Goal: Entertainment & Leisure: Consume media (video, audio)

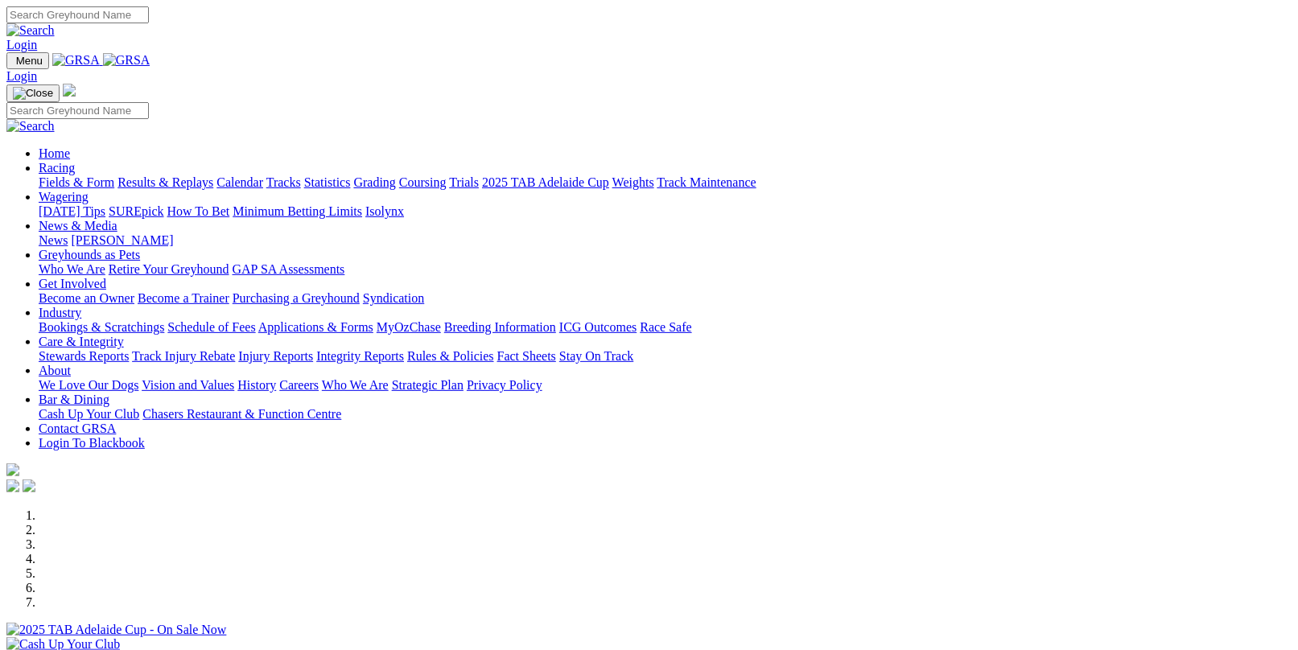
click at [205, 175] on link "Results & Replays" at bounding box center [166, 182] width 96 height 14
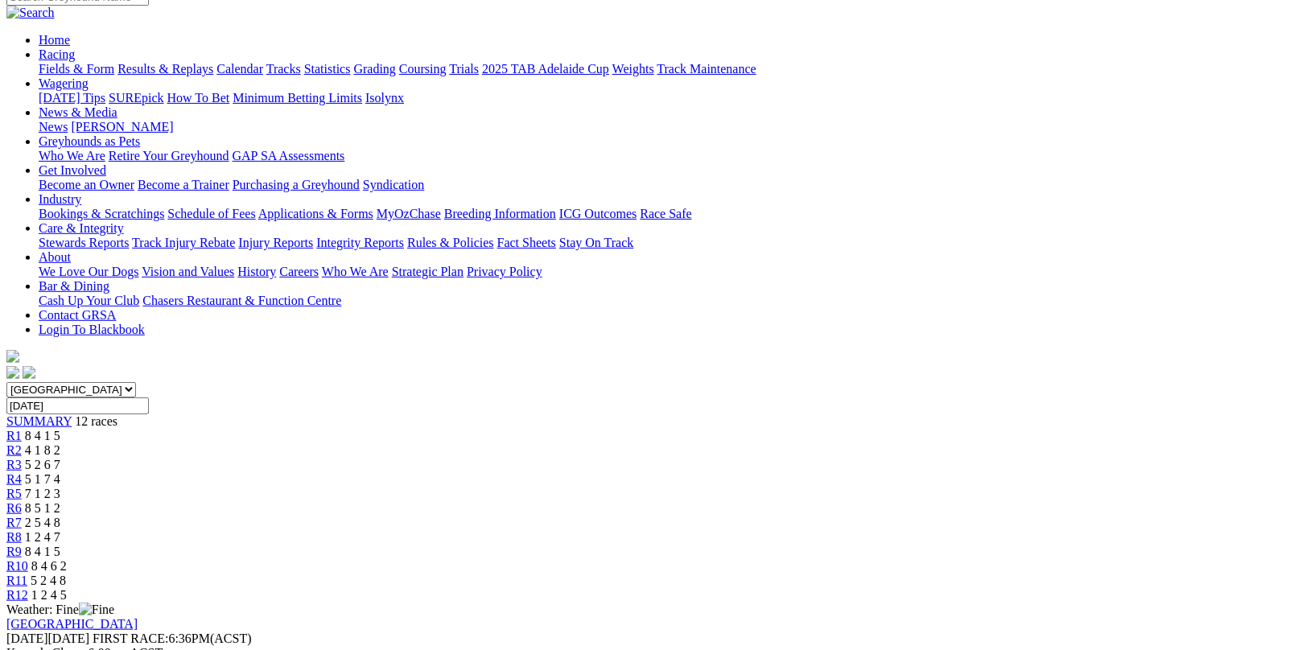
scroll to position [161, 0]
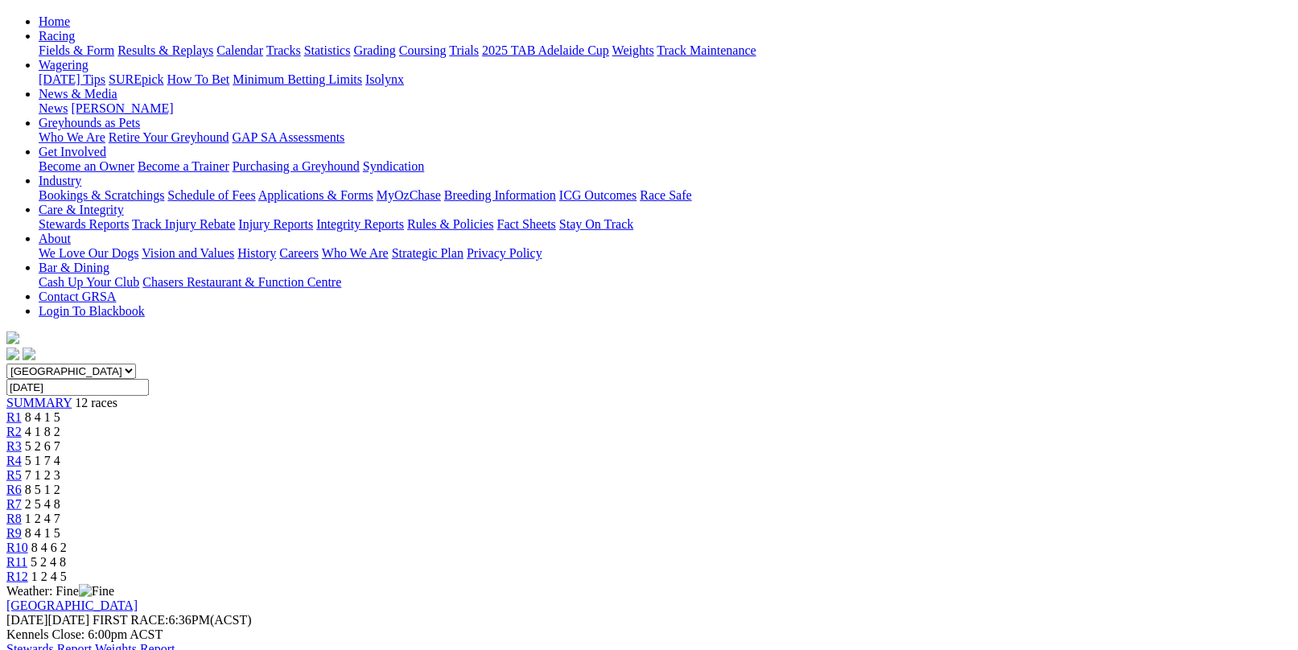
click at [22, 483] on link "R6" at bounding box center [13, 490] width 15 height 14
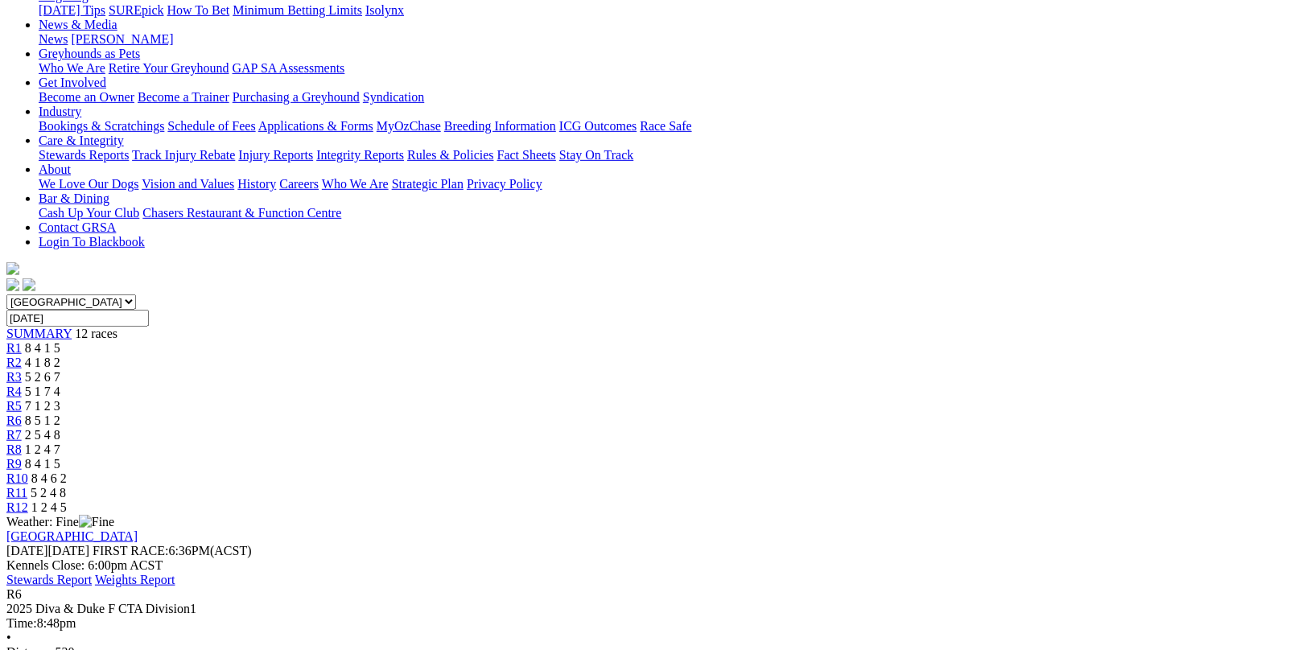
scroll to position [241, 0]
